Goal: Navigation & Orientation: Find specific page/section

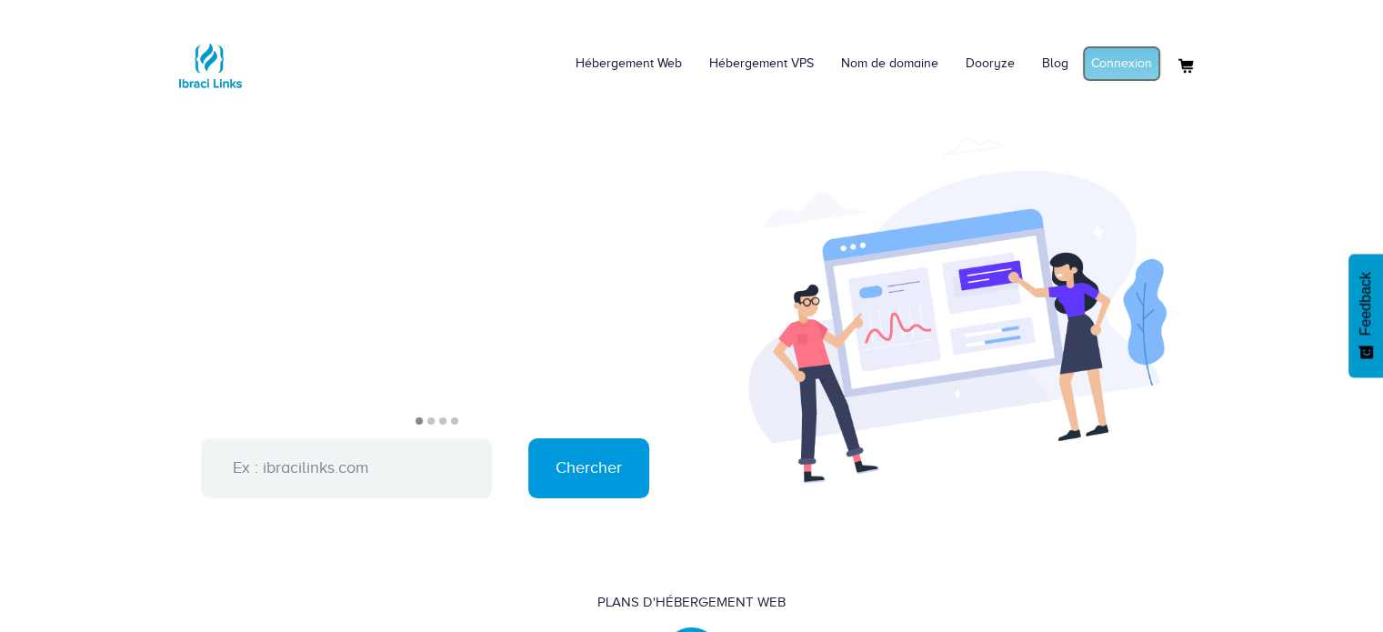
click at [1105, 65] on link "Connexion" at bounding box center [1121, 63] width 79 height 36
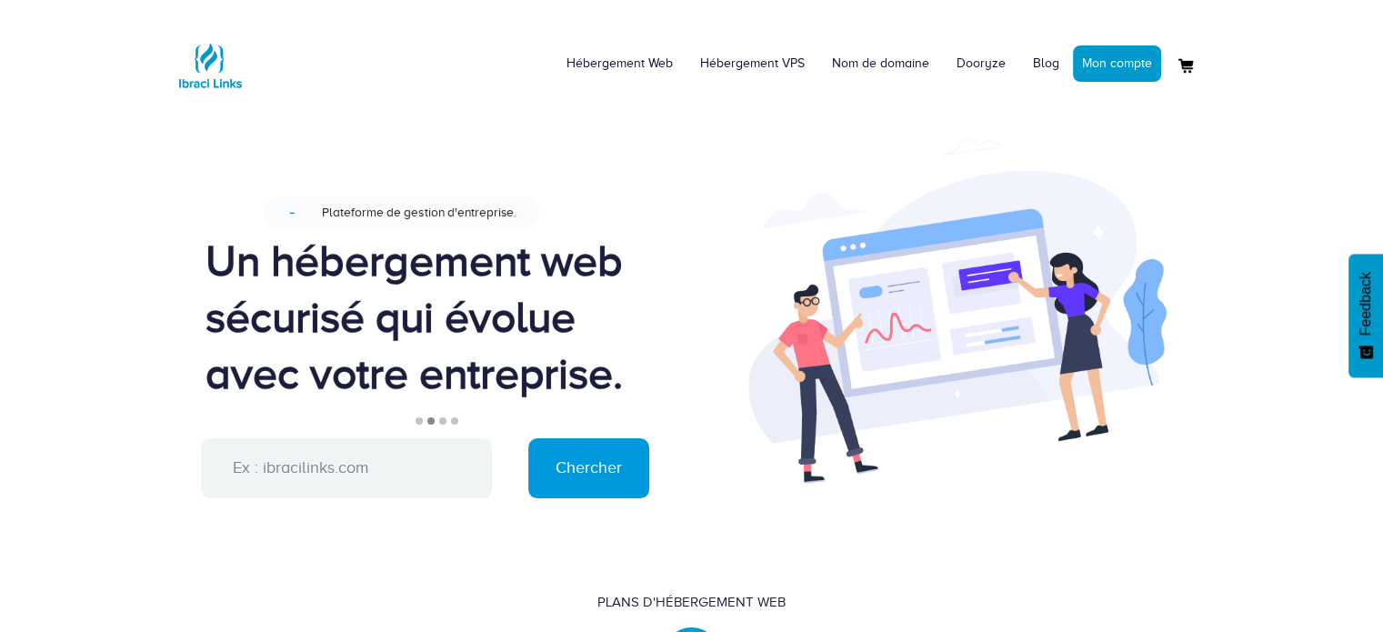
click at [711, 202] on div at bounding box center [958, 338] width 532 height 291
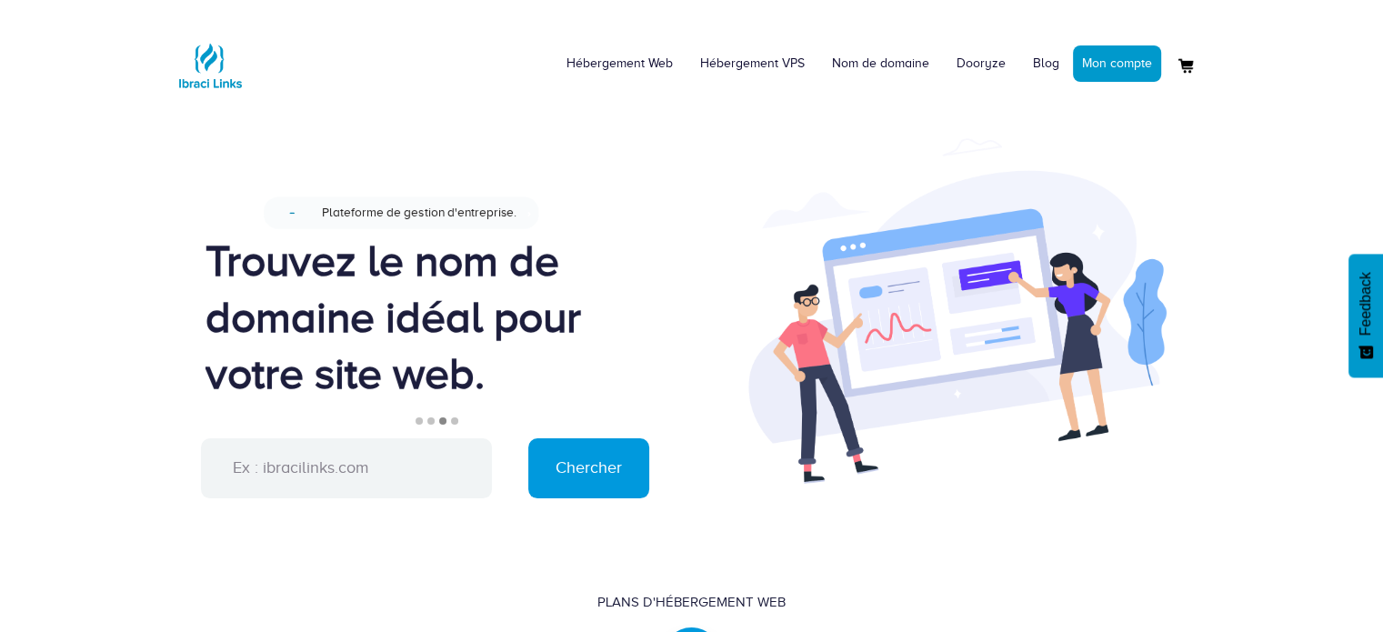
click at [707, 188] on div "Conçu pour une gestion facile du site web. Nouveau Plateforme de gestion d'entr…" at bounding box center [692, 422] width 1064 height 641
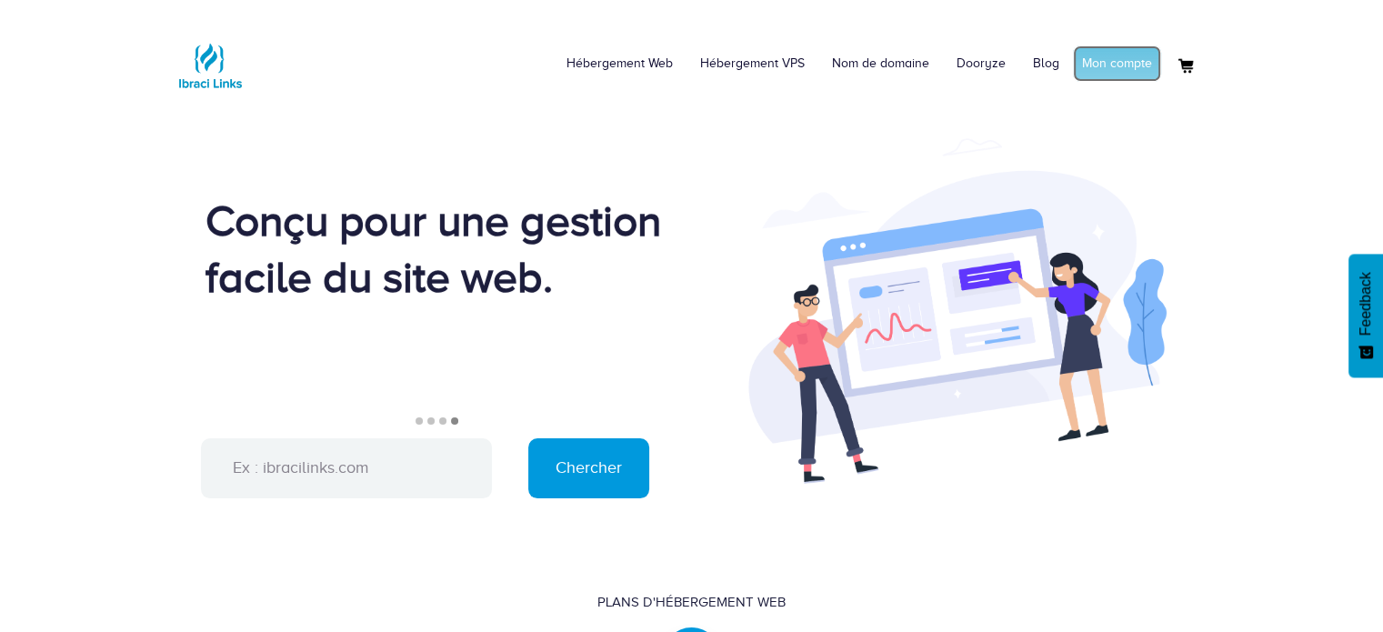
click at [1098, 63] on link "Mon compte" at bounding box center [1117, 63] width 88 height 36
